Goal: Transaction & Acquisition: Purchase product/service

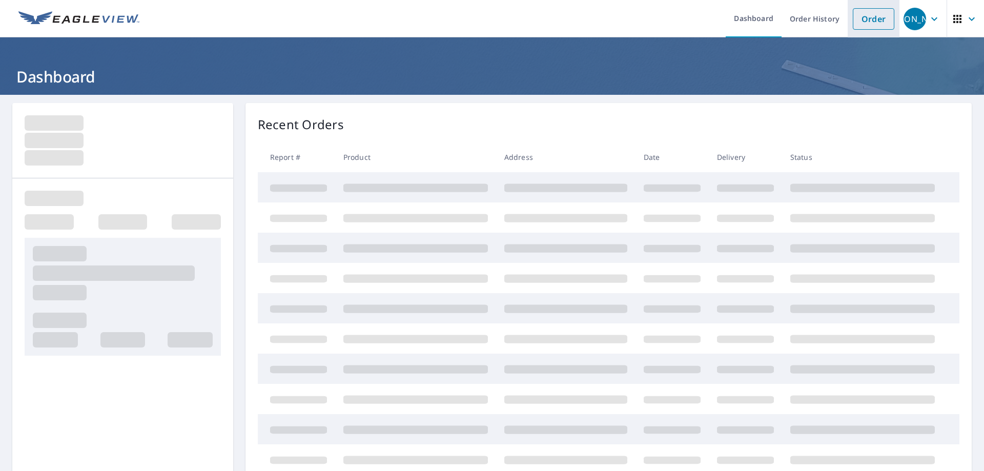
click at [870, 20] on link "Order" at bounding box center [872, 19] width 41 height 22
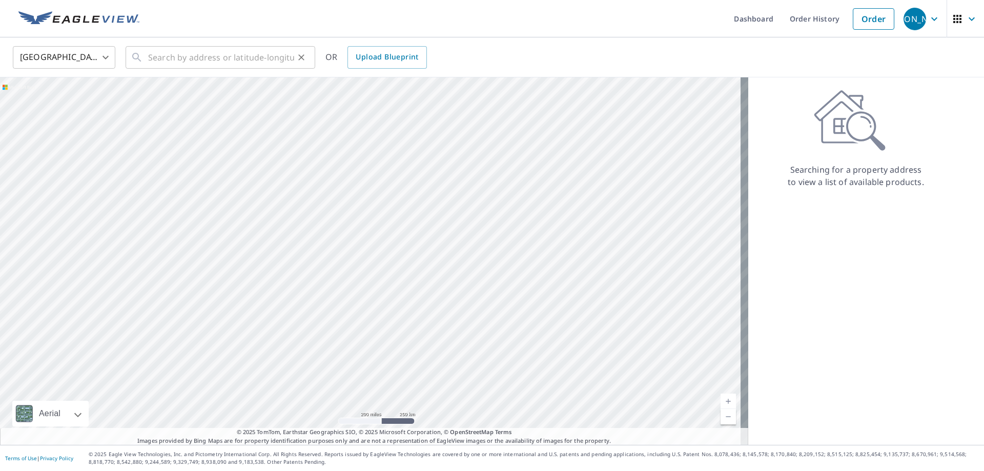
click at [145, 57] on div "​" at bounding box center [221, 57] width 190 height 23
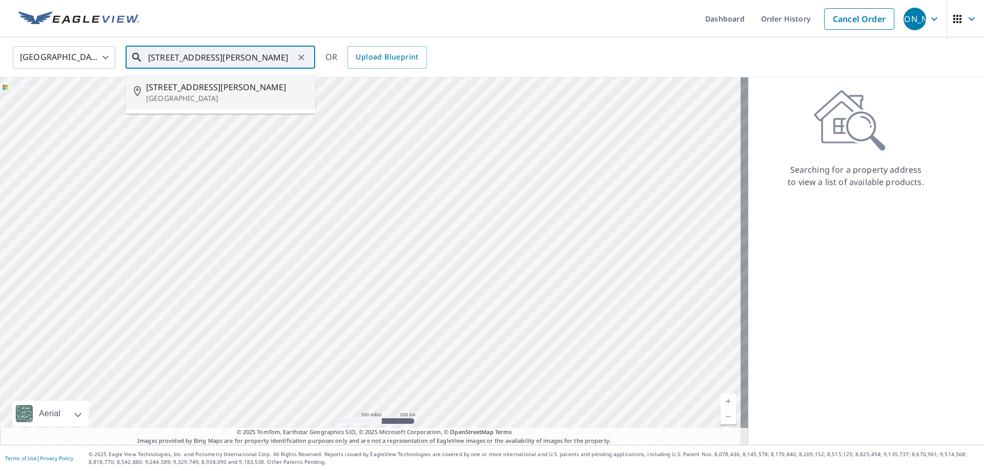
click at [176, 88] on span "[STREET_ADDRESS][PERSON_NAME]" at bounding box center [226, 87] width 161 height 12
type input "[STREET_ADDRESS][PERSON_NAME][PERSON_NAME]"
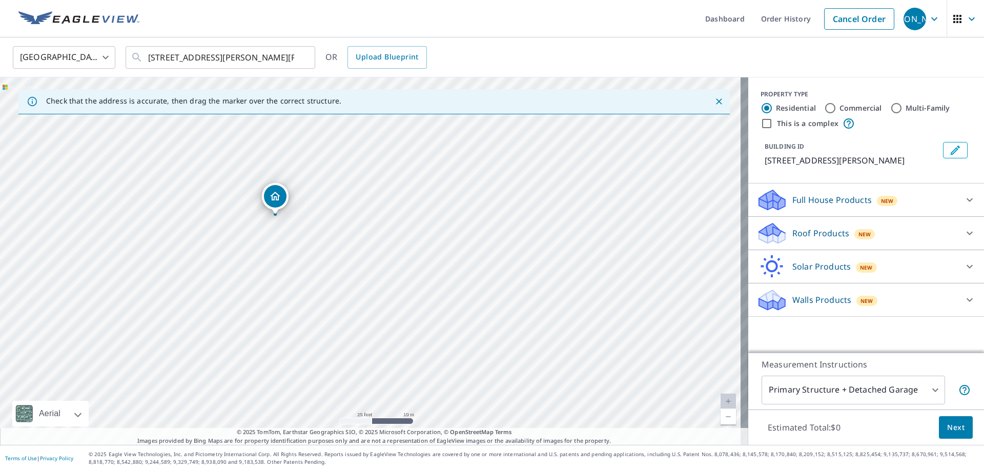
click at [963, 235] on icon at bounding box center [969, 233] width 12 height 12
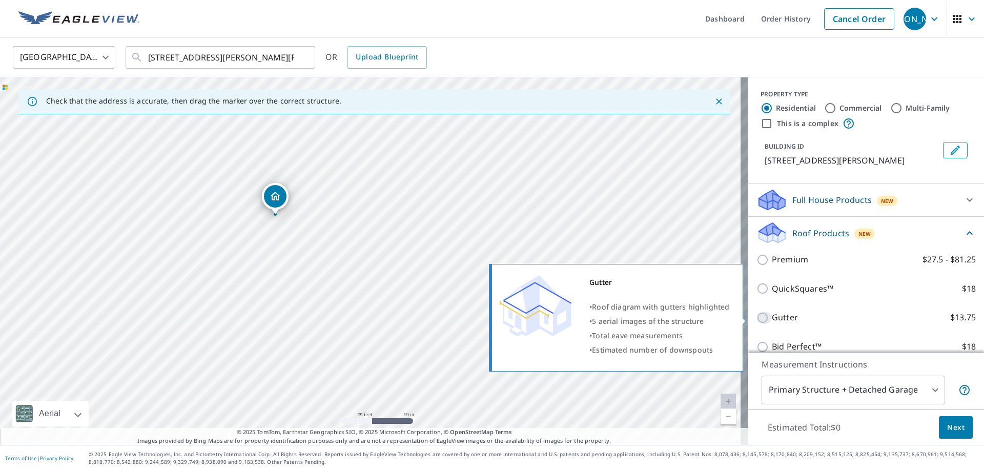
click at [756, 319] on input "Gutter $13.75" at bounding box center [763, 317] width 15 height 12
checkbox input "true"
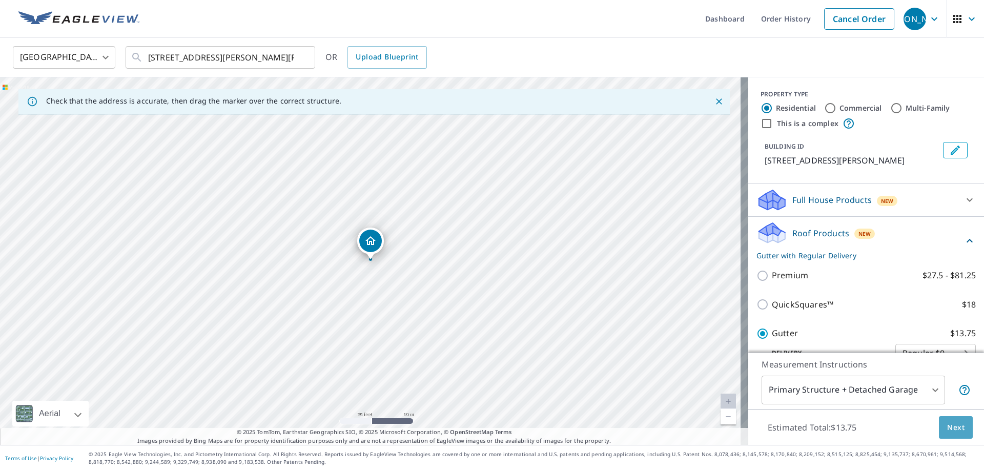
click at [947, 426] on span "Next" at bounding box center [955, 427] width 17 height 13
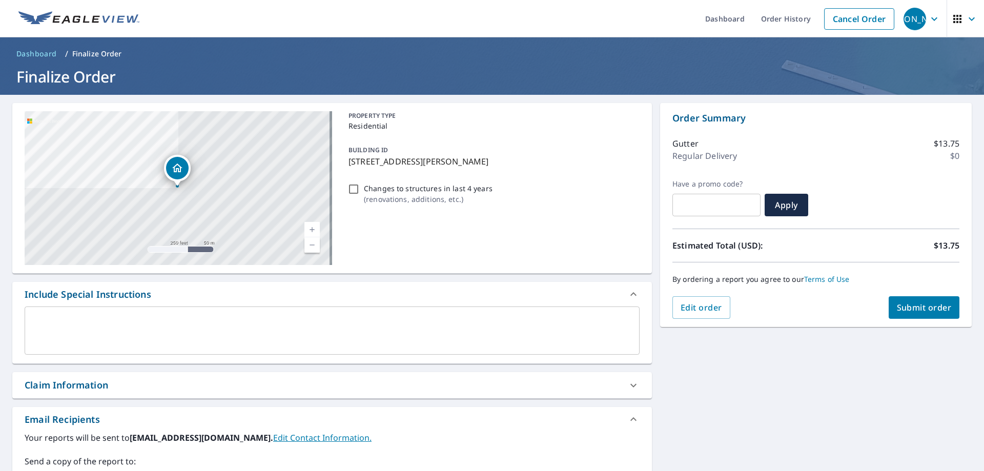
click at [913, 307] on span "Submit order" at bounding box center [924, 307] width 55 height 11
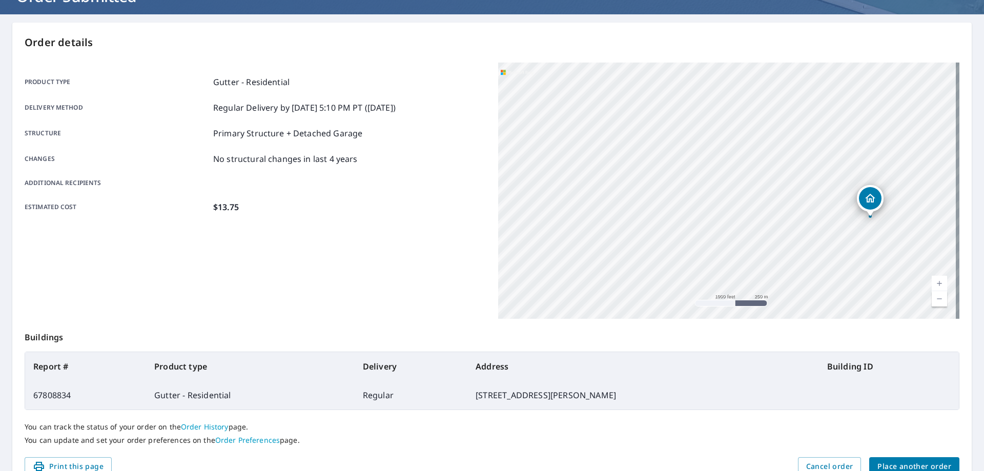
scroll to position [132, 0]
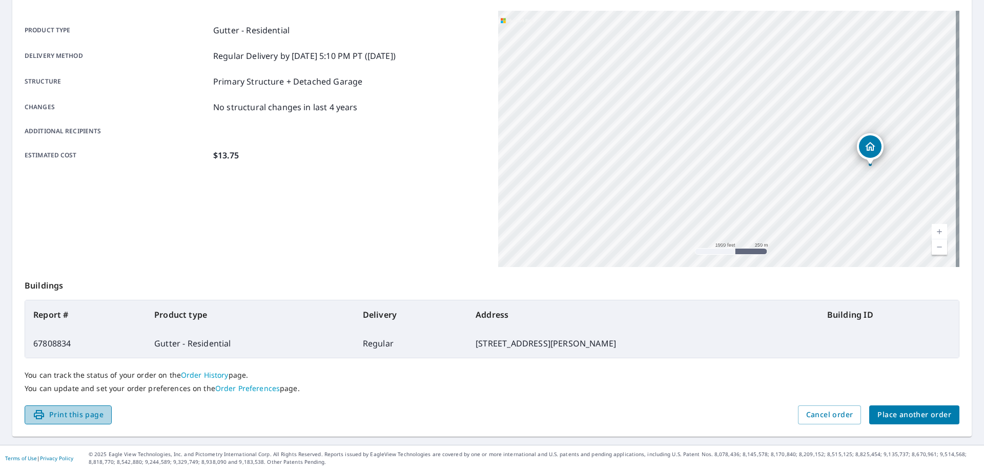
click at [81, 416] on span "Print this page" at bounding box center [68, 414] width 71 height 13
